Goal: Task Accomplishment & Management: Use online tool/utility

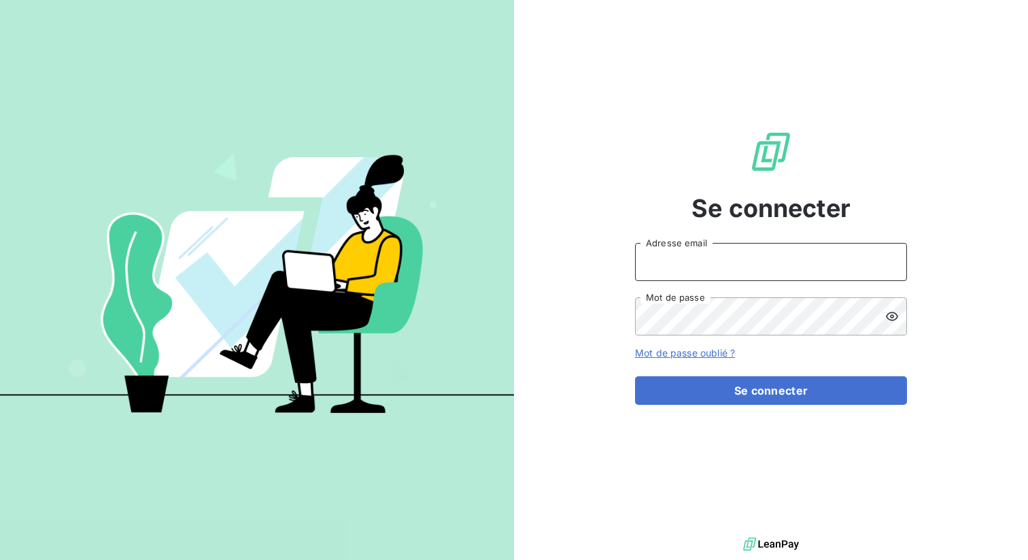
click at [690, 266] on input "Adresse email" at bounding box center [771, 262] width 272 height 38
type input "admin@anett"
click at [635, 376] on button "Se connecter" at bounding box center [771, 390] width 272 height 29
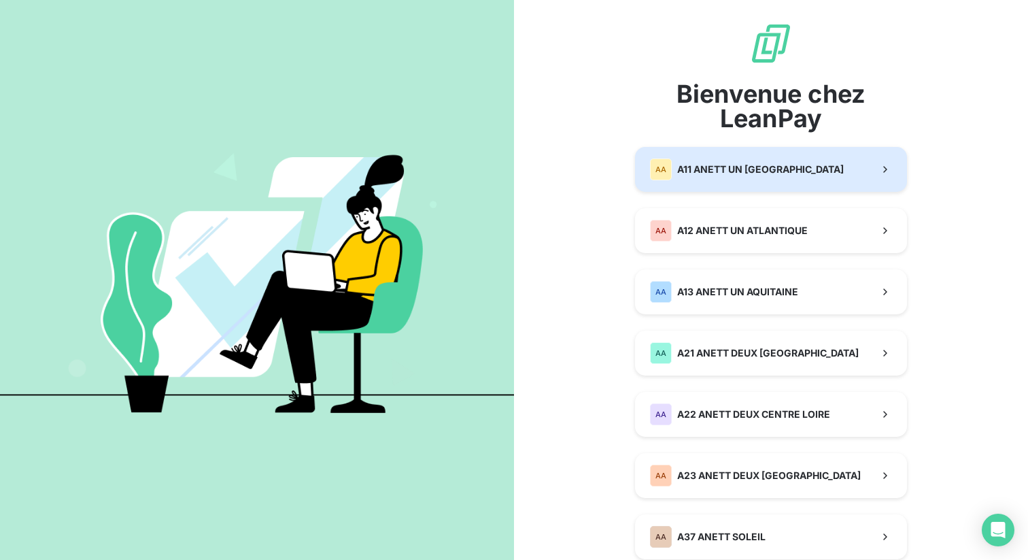
click at [691, 170] on span "A11 ANETT UN [GEOGRAPHIC_DATA]" at bounding box center [760, 169] width 167 height 14
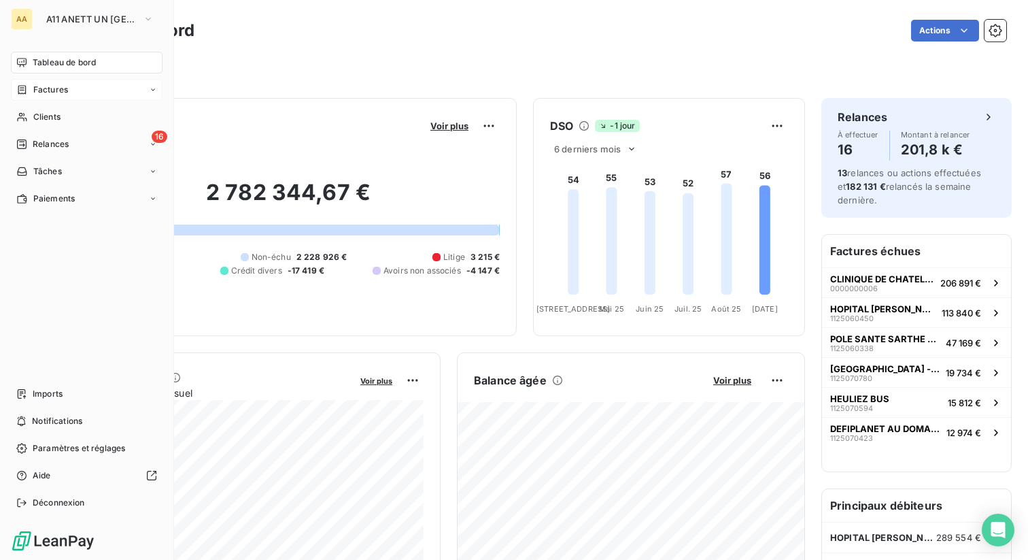
click at [62, 92] on span "Factures" at bounding box center [50, 90] width 35 height 12
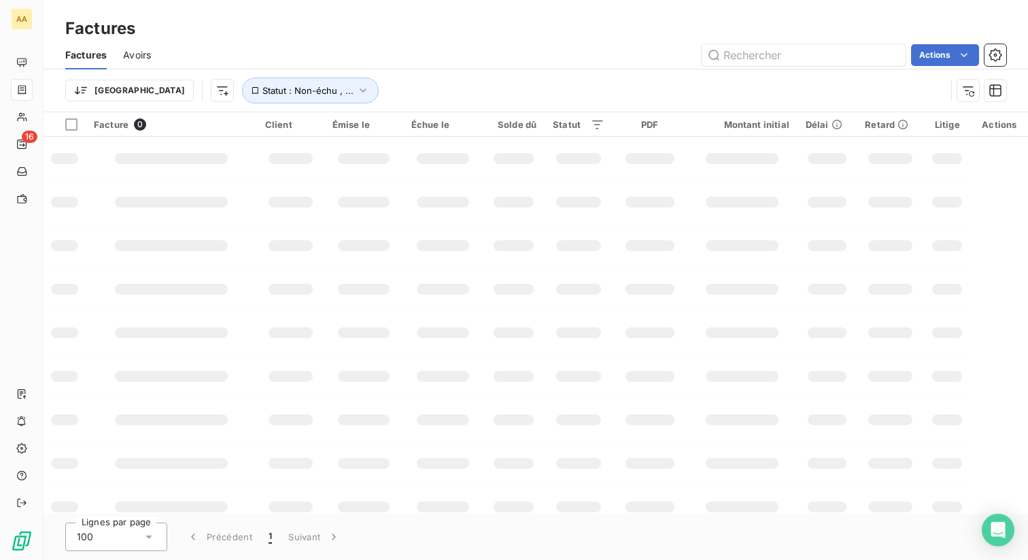
click at [402, 61] on div "Actions" at bounding box center [586, 55] width 839 height 22
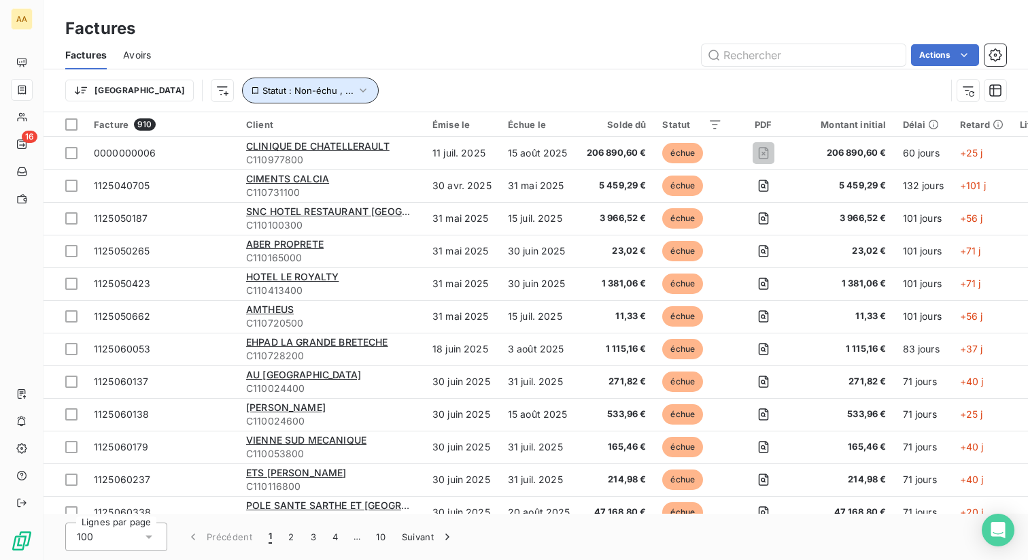
click at [262, 92] on span "Statut : Non-échu , ..." at bounding box center [307, 90] width 91 height 11
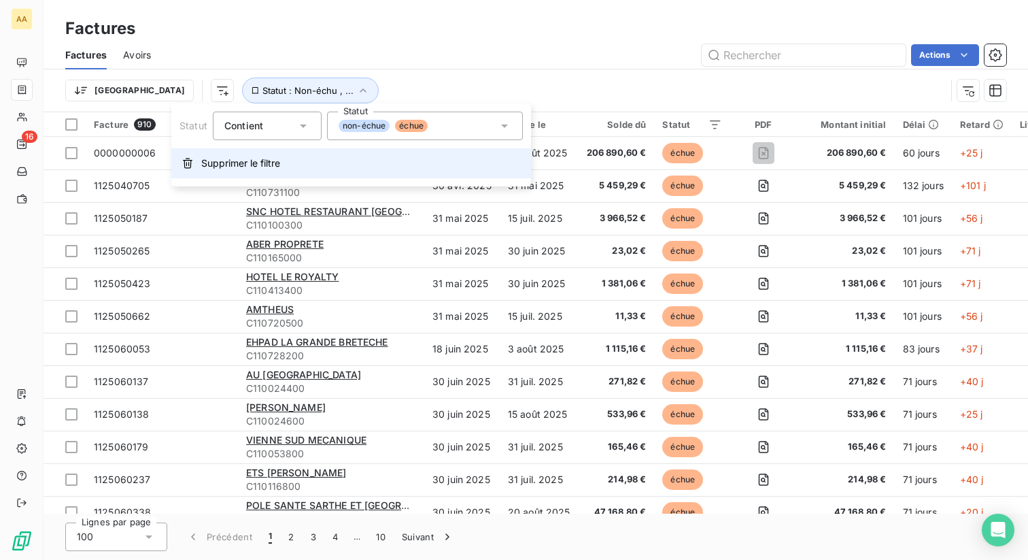
click at [250, 162] on span "Supprimer le filtre" at bounding box center [240, 163] width 79 height 14
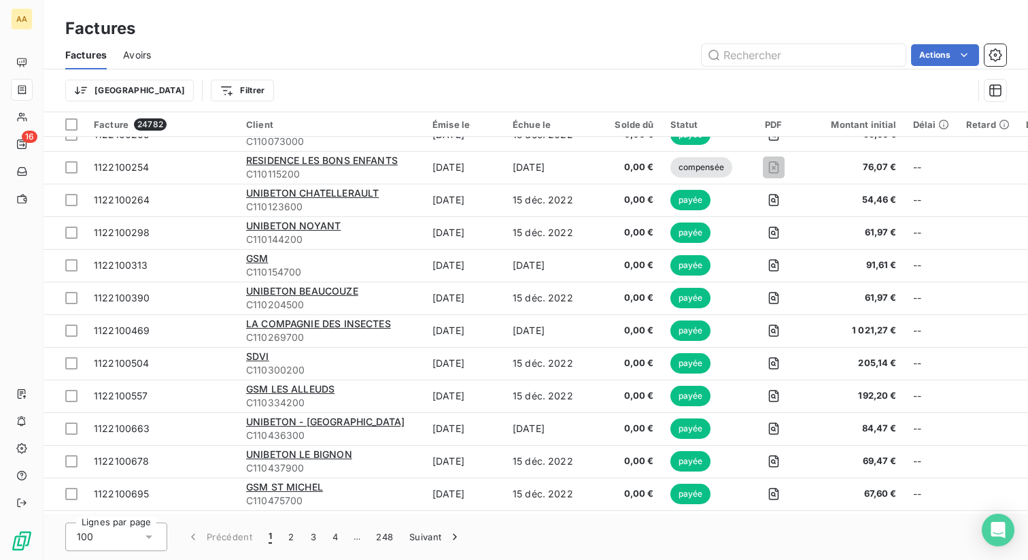
scroll to position [941, 0]
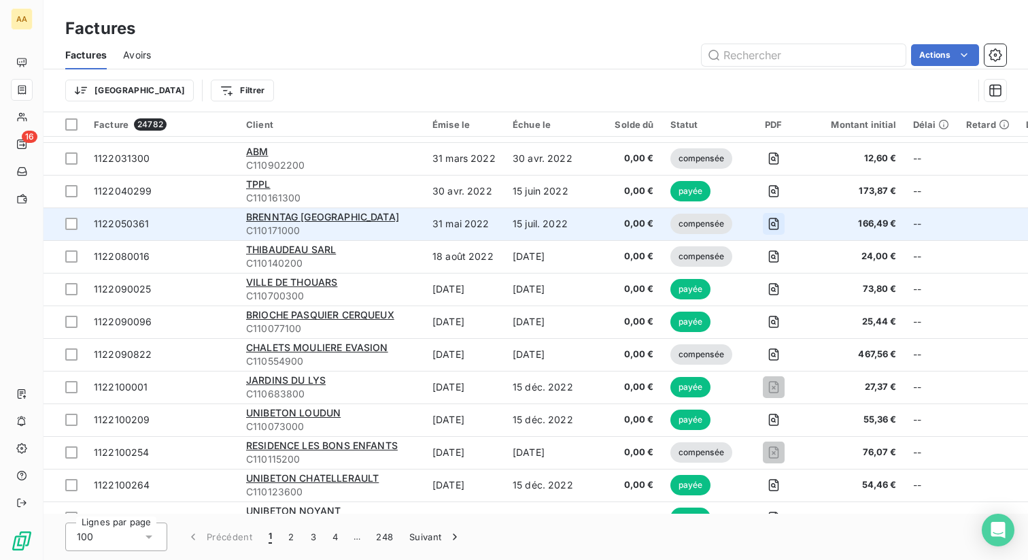
click at [769, 224] on icon "button" at bounding box center [773, 224] width 10 height 12
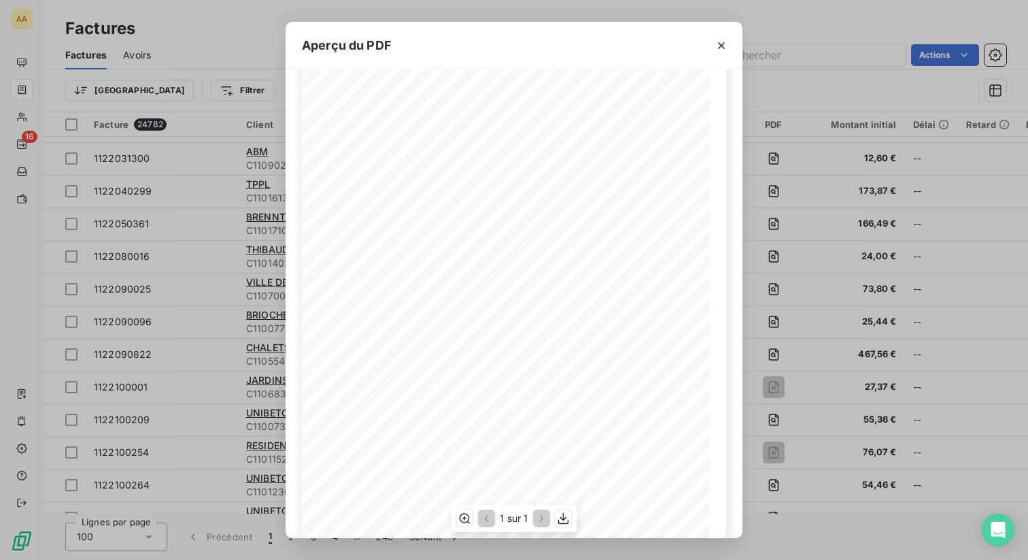
scroll to position [0, 0]
click at [718, 42] on icon "button" at bounding box center [721, 45] width 7 height 7
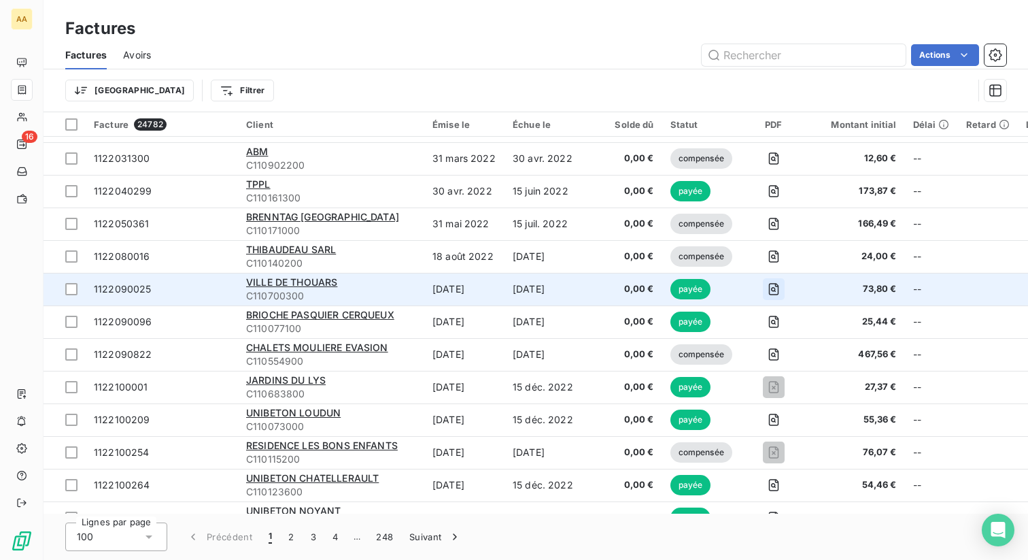
click at [775, 287] on icon "button" at bounding box center [773, 289] width 5 height 5
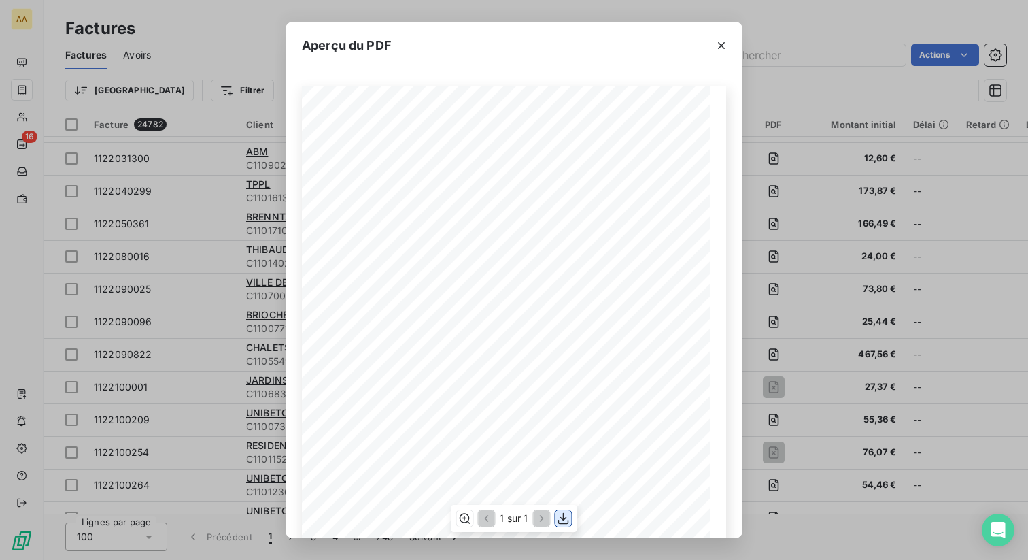
click at [566, 516] on icon "button" at bounding box center [564, 518] width 14 height 14
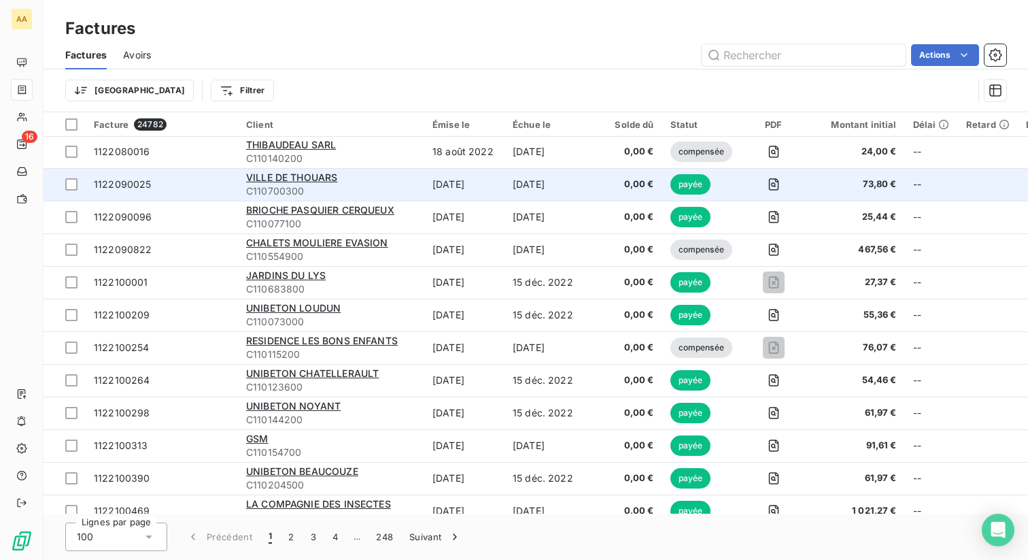
scroll to position [1047, 0]
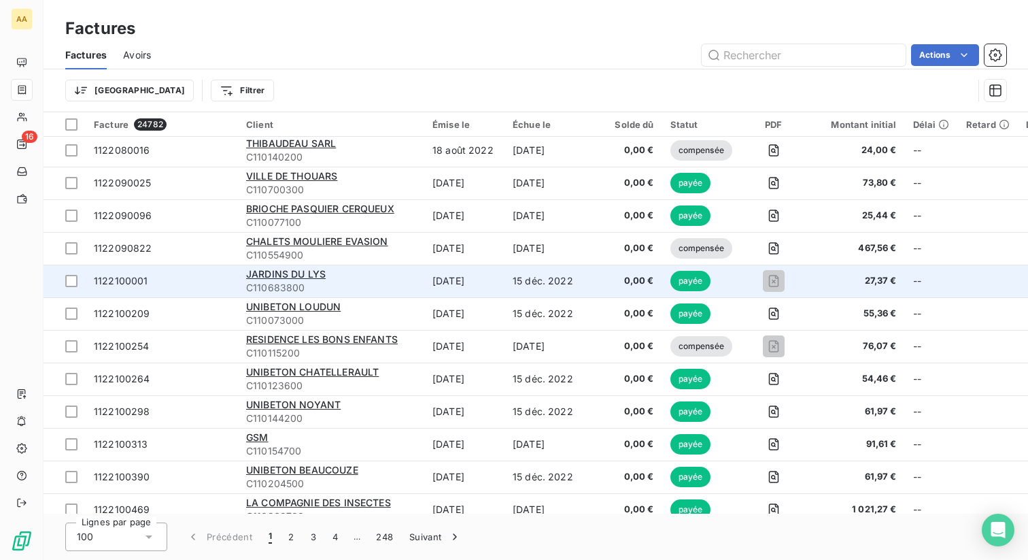
click at [412, 275] on div "JARDINS DU LYS" at bounding box center [331, 274] width 170 height 14
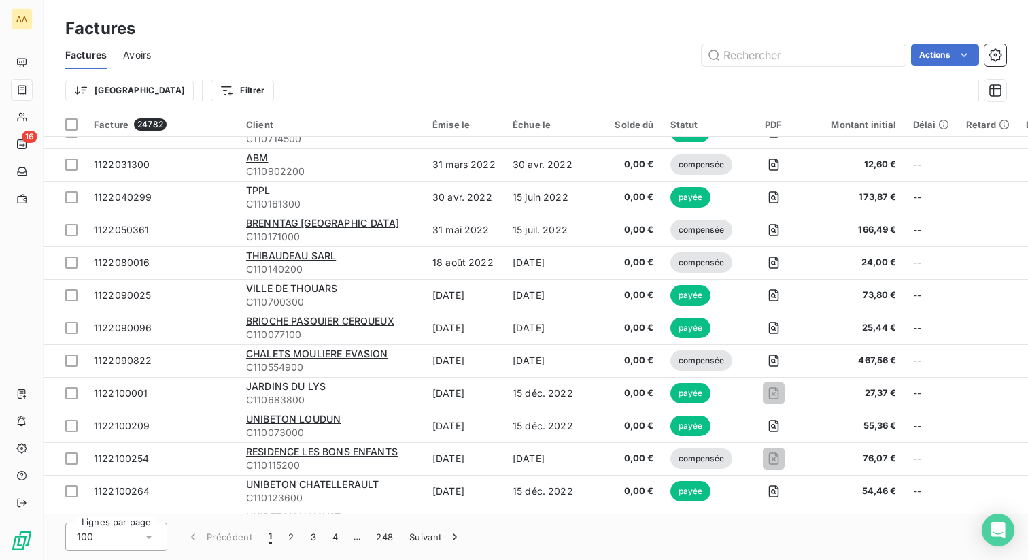
scroll to position [939, 0]
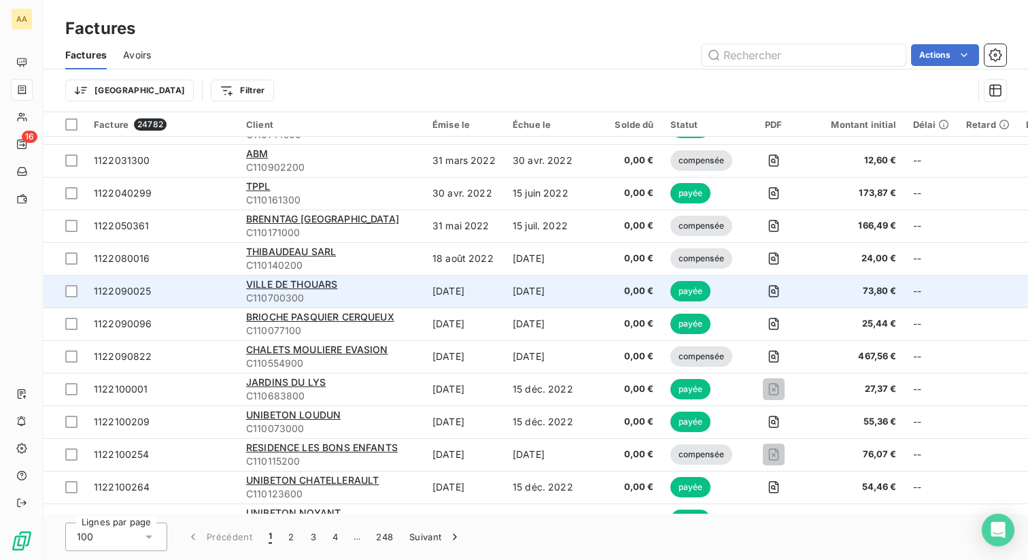
click at [354, 291] on span "C110700300" at bounding box center [331, 298] width 170 height 14
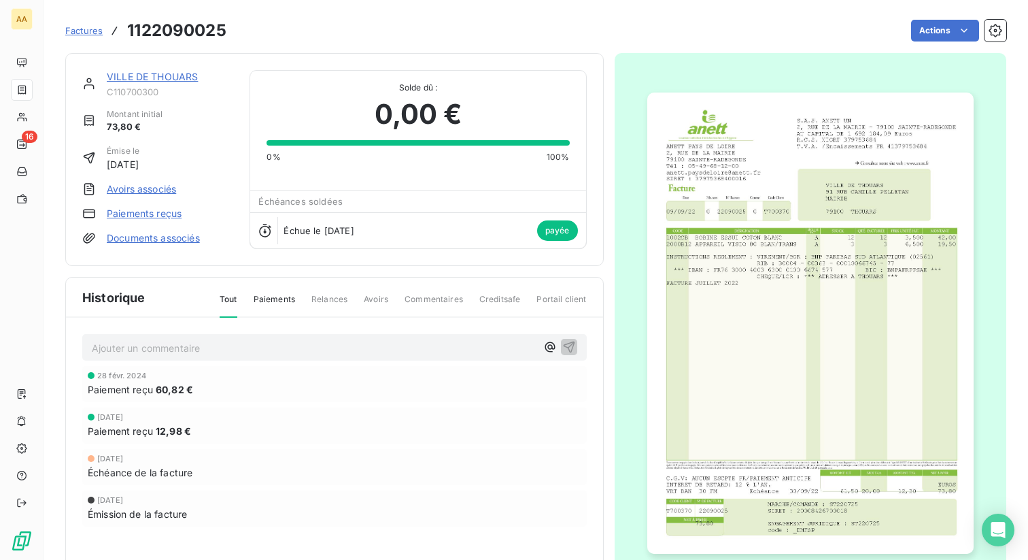
click at [791, 308] on img "button" at bounding box center [810, 323] width 326 height 462
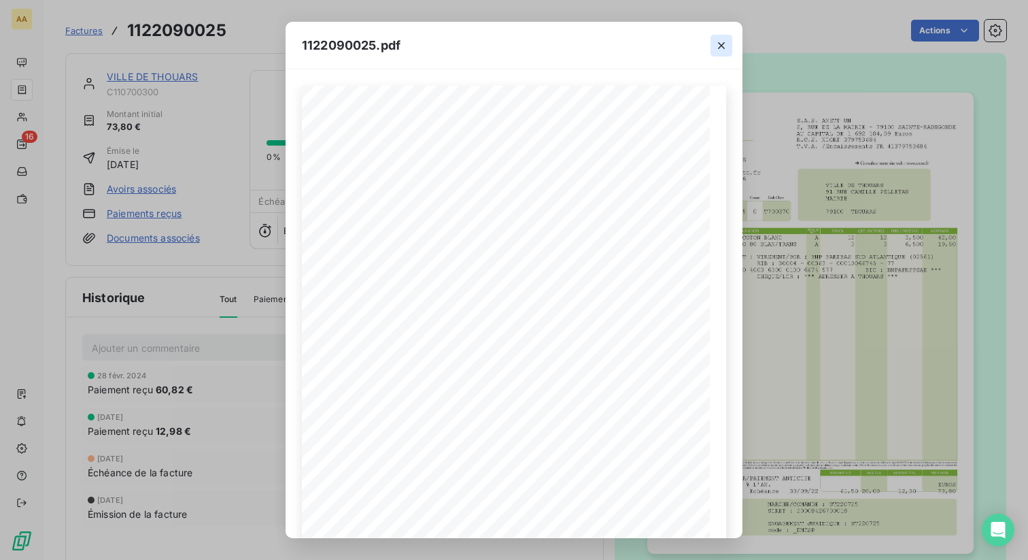
click at [724, 48] on icon "button" at bounding box center [721, 45] width 7 height 7
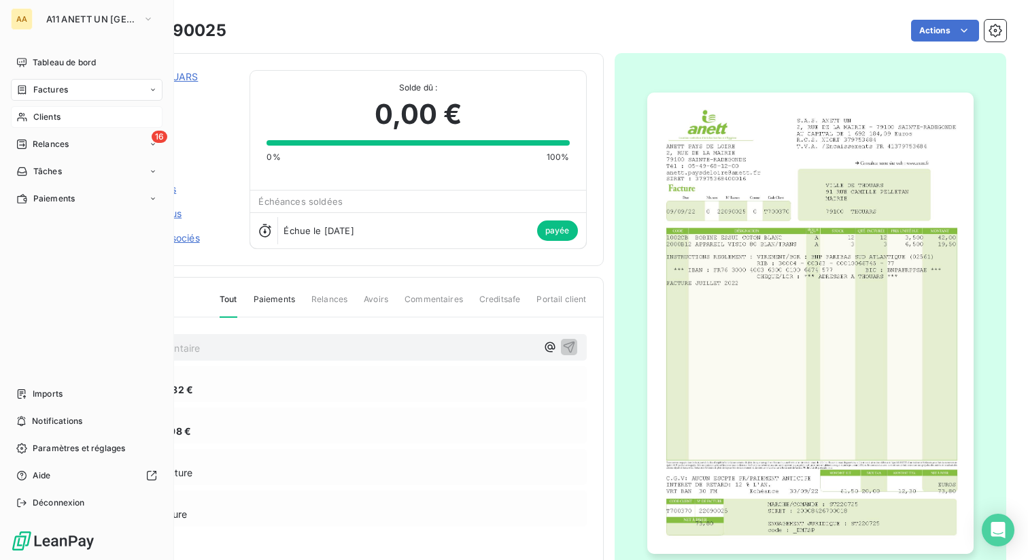
click at [61, 118] on span "Clients" at bounding box center [46, 117] width 27 height 12
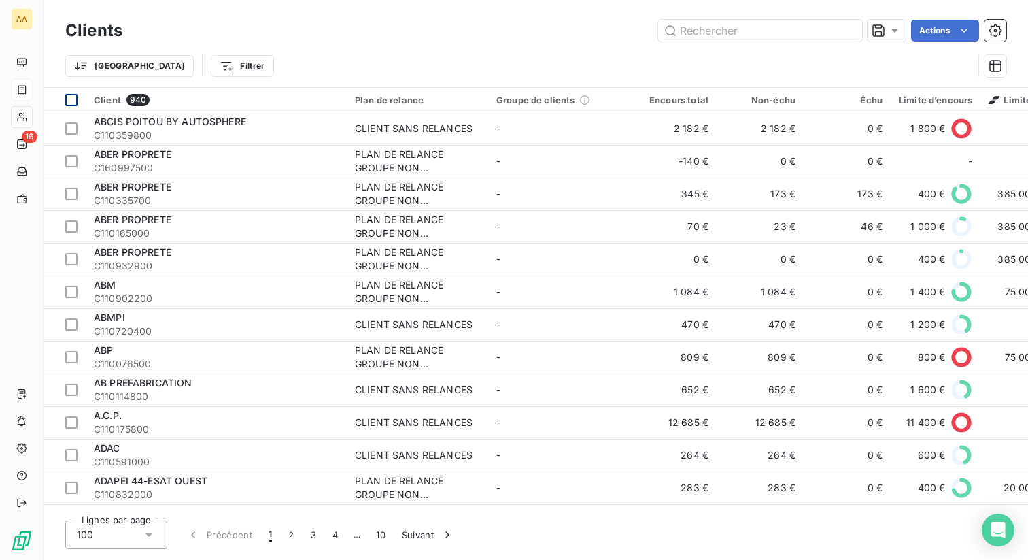
click at [67, 101] on div at bounding box center [71, 100] width 12 height 12
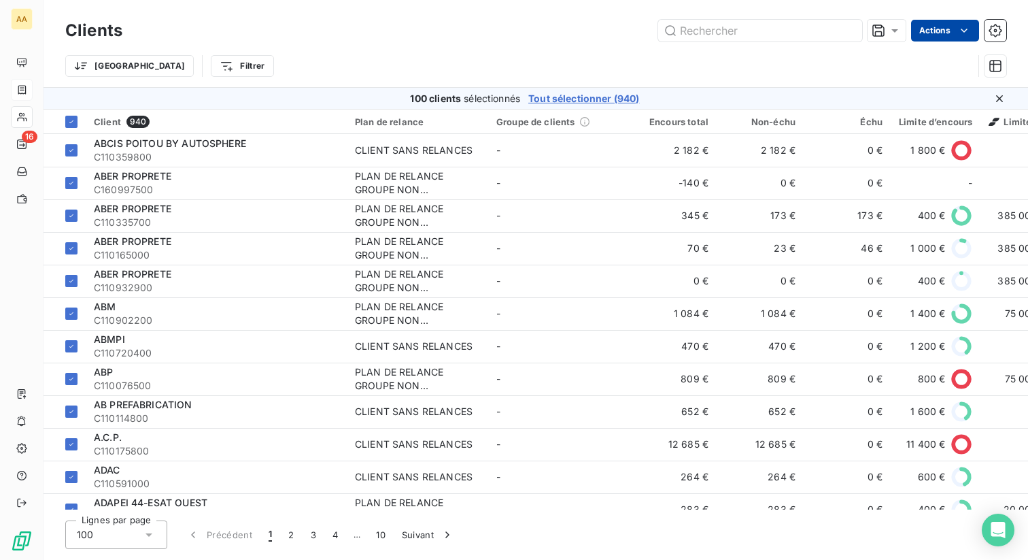
click at [938, 31] on html "AA 16 Clients Actions Trier Filtrer 100 clients sélectionnés Tout sélectionner …" at bounding box center [514, 280] width 1028 height 560
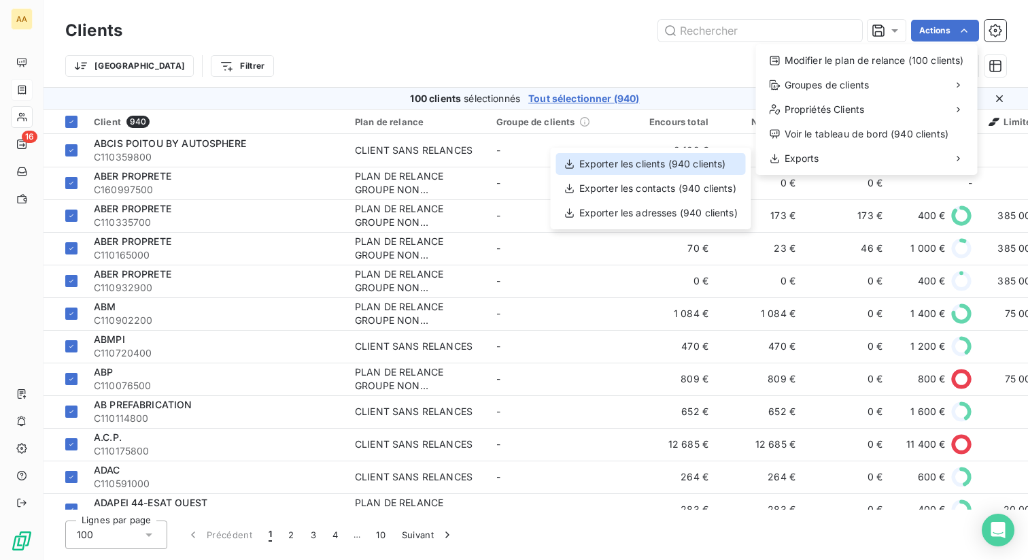
click at [677, 160] on div "Exporter les clients (940 clients)" at bounding box center [651, 164] width 190 height 22
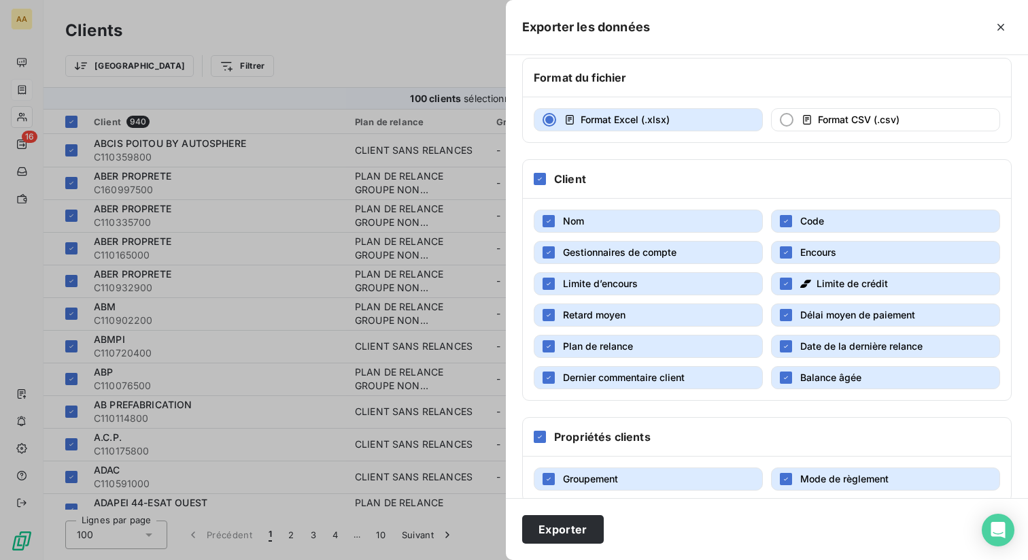
scroll to position [86, 0]
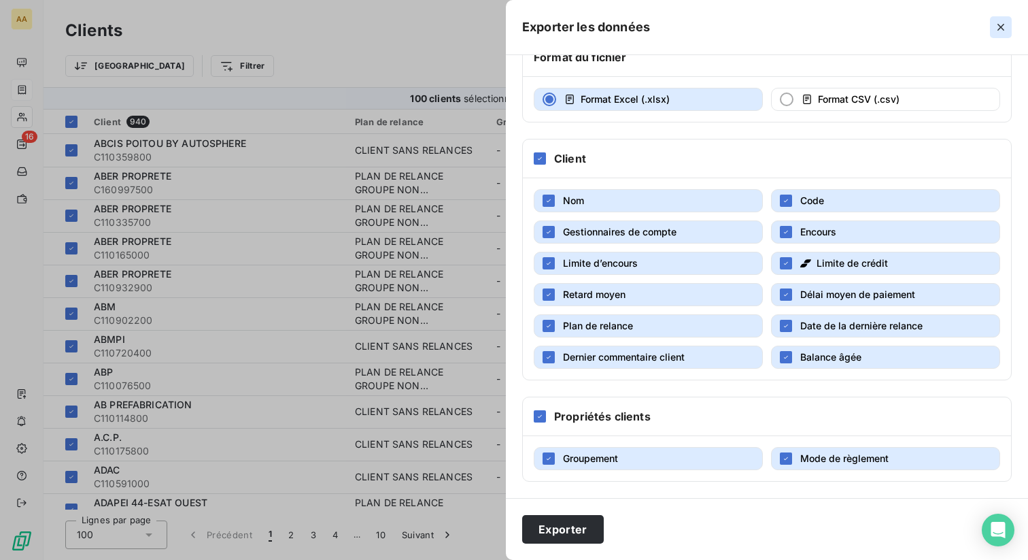
click at [1006, 27] on icon "button" at bounding box center [1001, 27] width 14 height 14
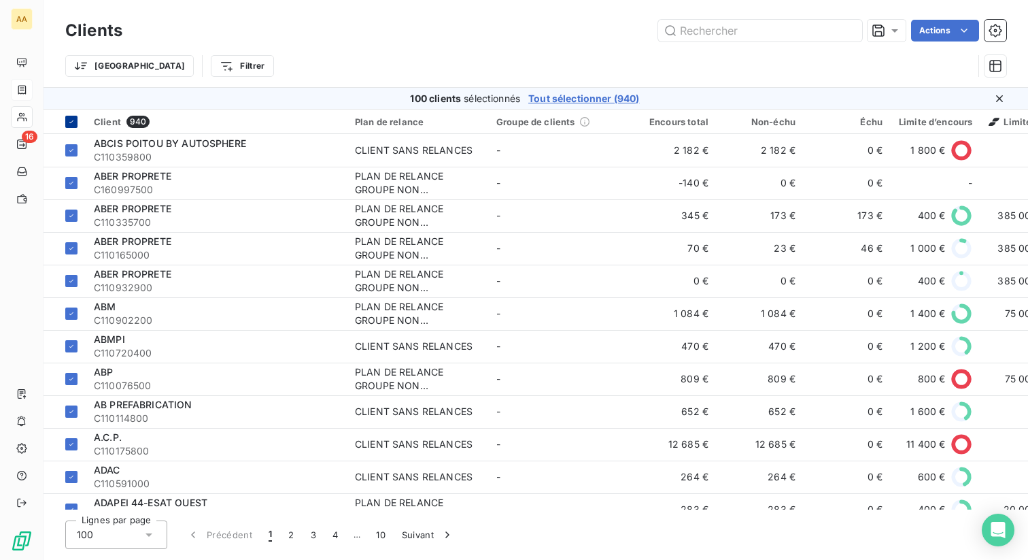
click at [66, 122] on div at bounding box center [71, 122] width 12 height 12
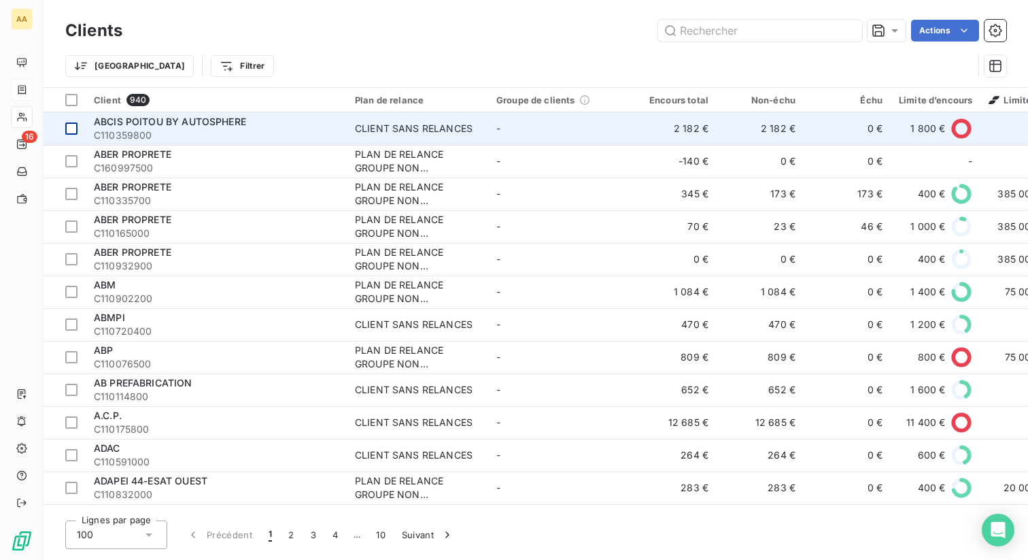
click at [71, 126] on div at bounding box center [71, 128] width 12 height 12
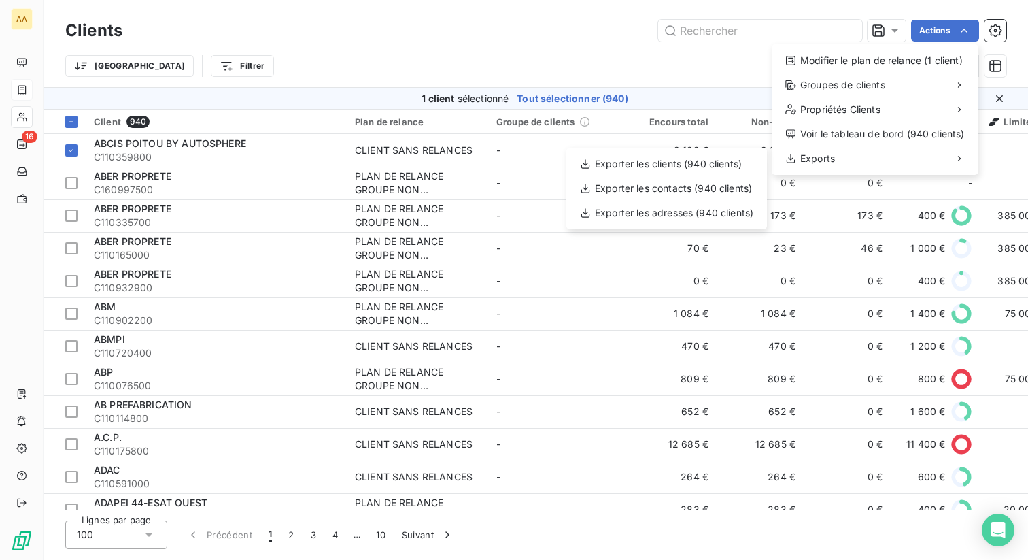
click at [558, 45] on html "AA 16 Clients Actions Modifier le plan de relance (1 client) Groupes de clients…" at bounding box center [514, 280] width 1028 height 560
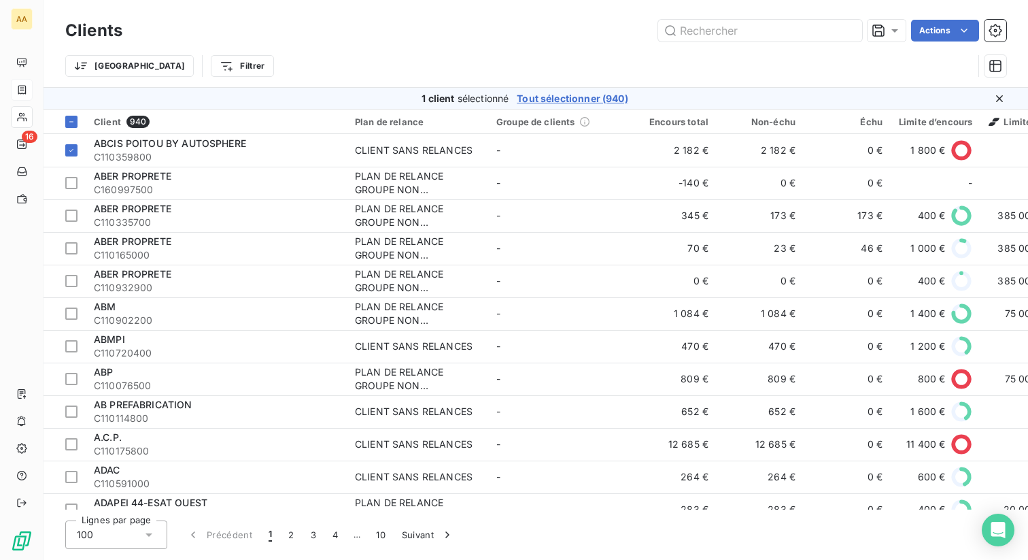
click at [999, 98] on icon at bounding box center [999, 98] width 7 height 7
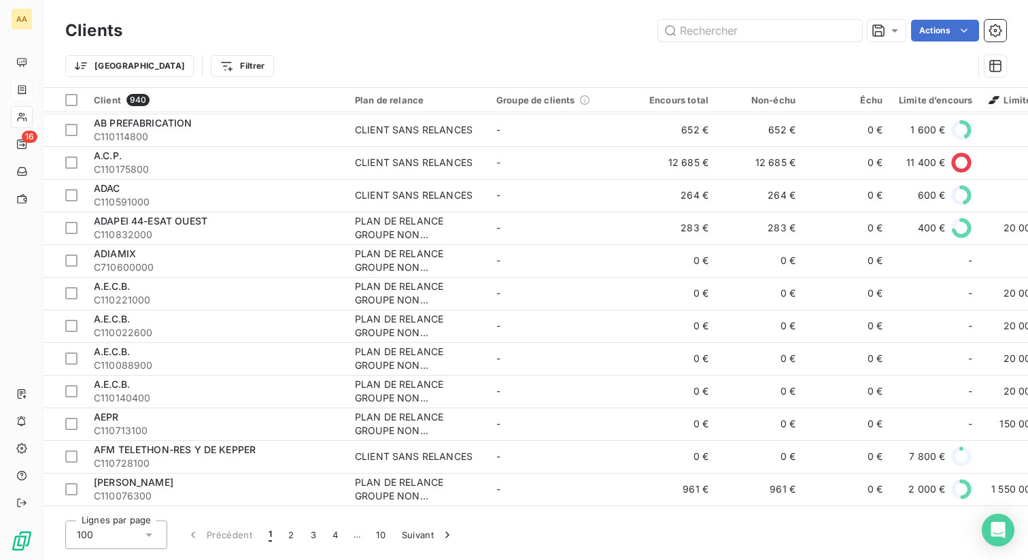
scroll to position [0, 0]
